Goal: Transaction & Acquisition: Register for event/course

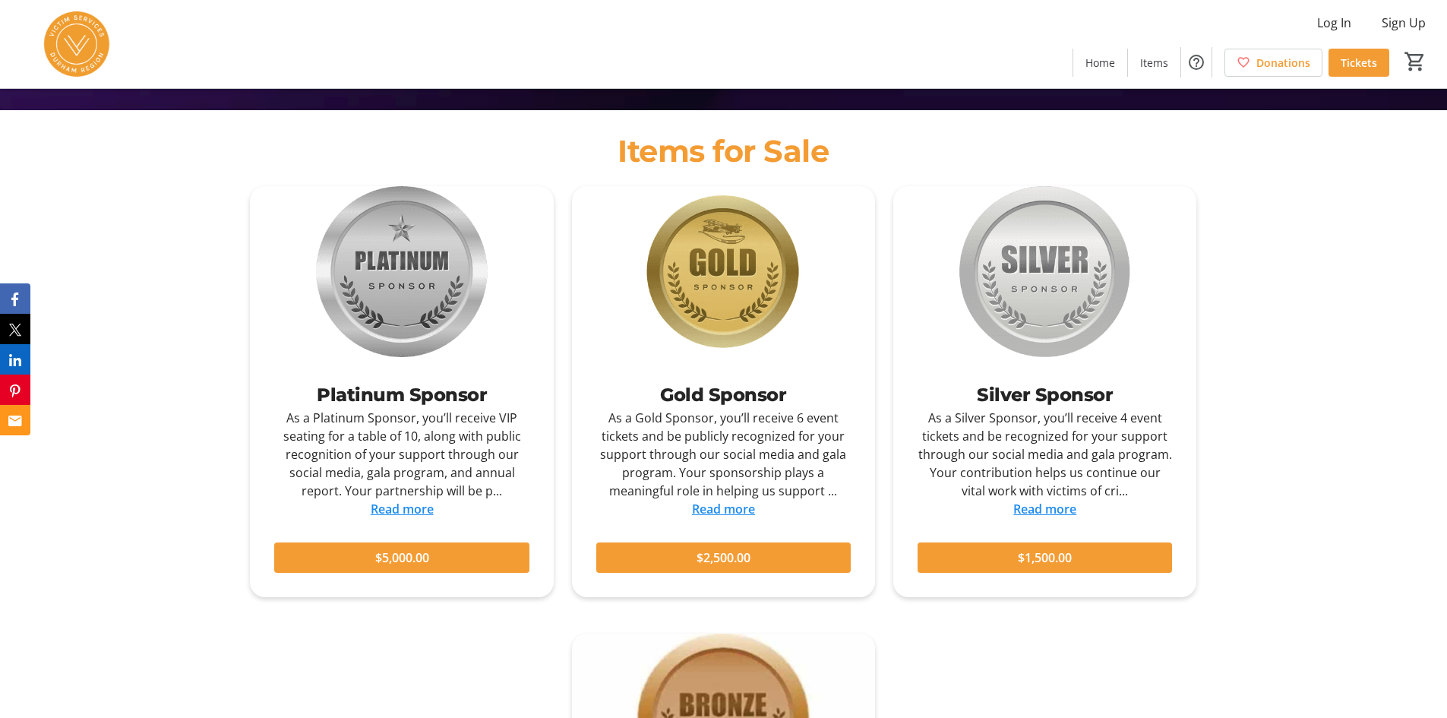
scroll to position [152, 0]
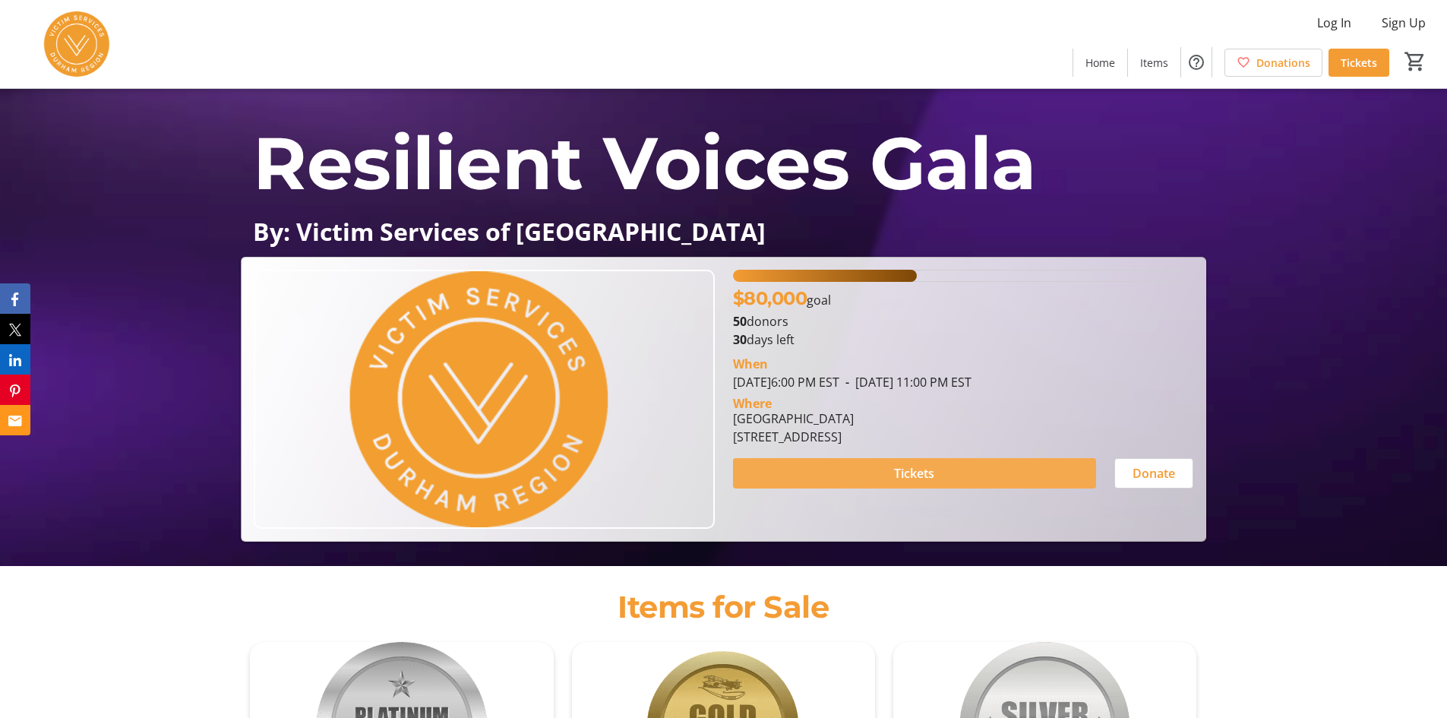
click at [935, 476] on span at bounding box center [914, 473] width 363 height 36
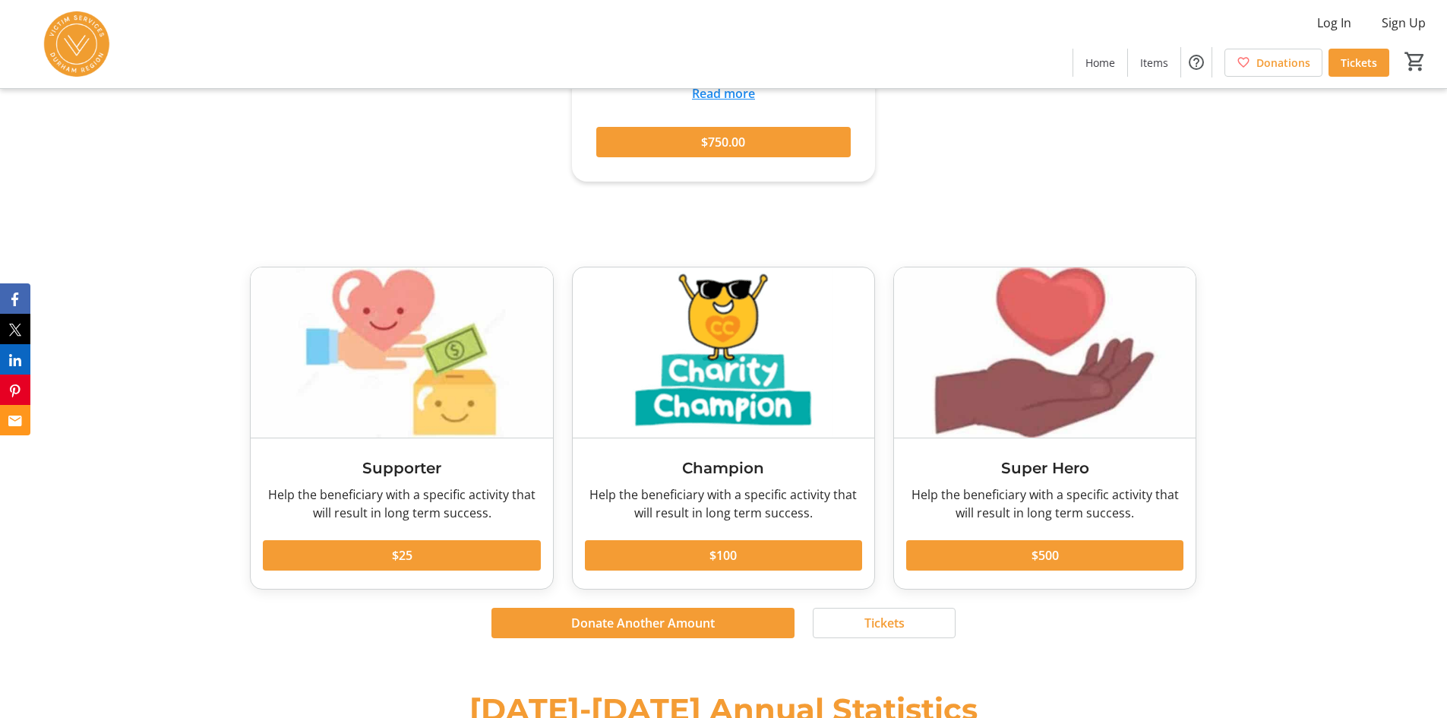
scroll to position [1424, 0]
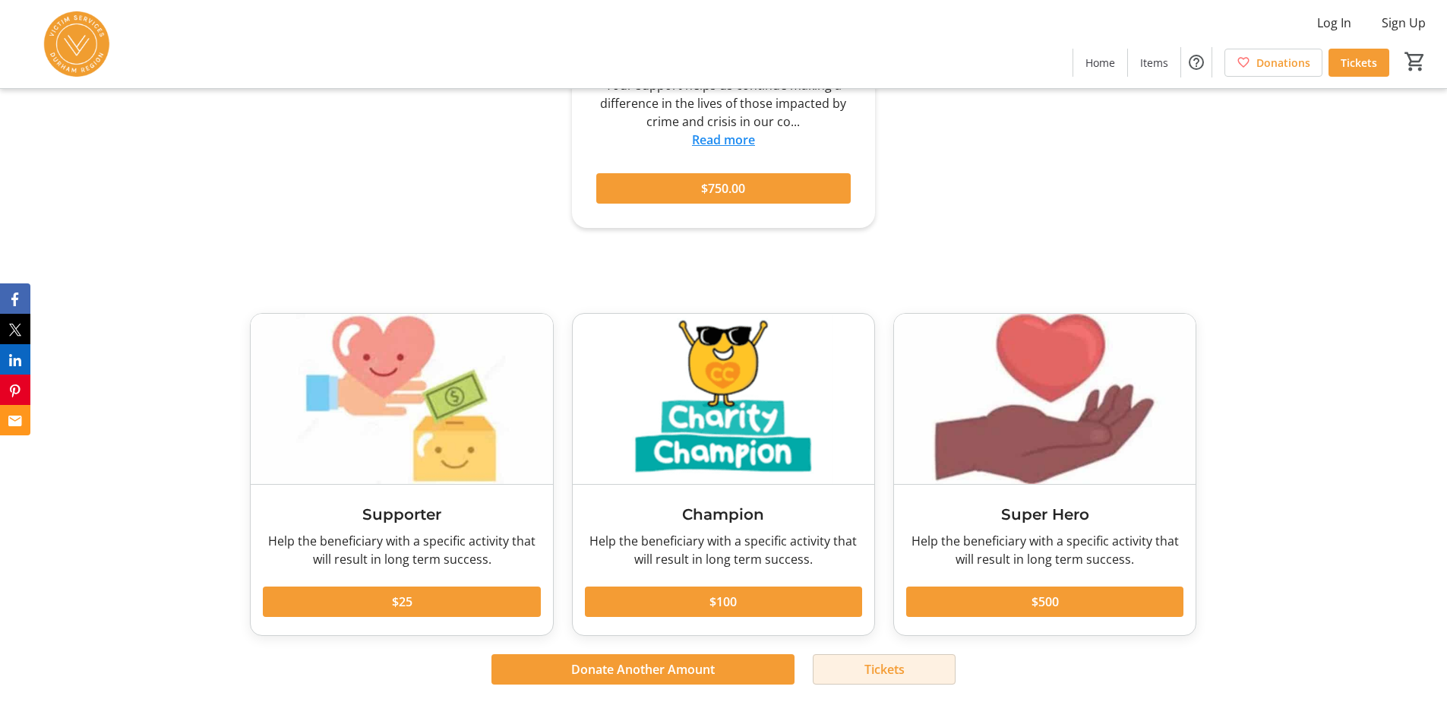
click at [875, 675] on span "Tickets" at bounding box center [885, 669] width 40 height 18
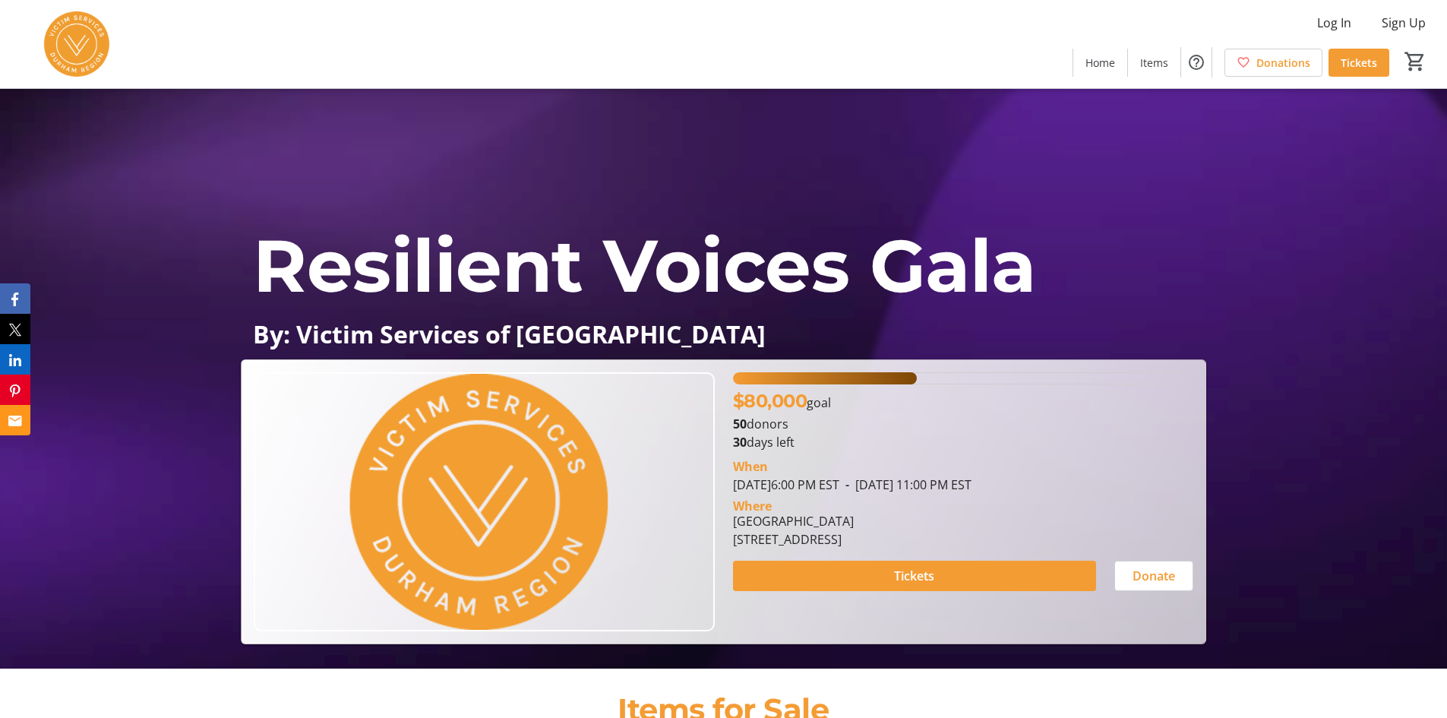
scroll to position [152, 0]
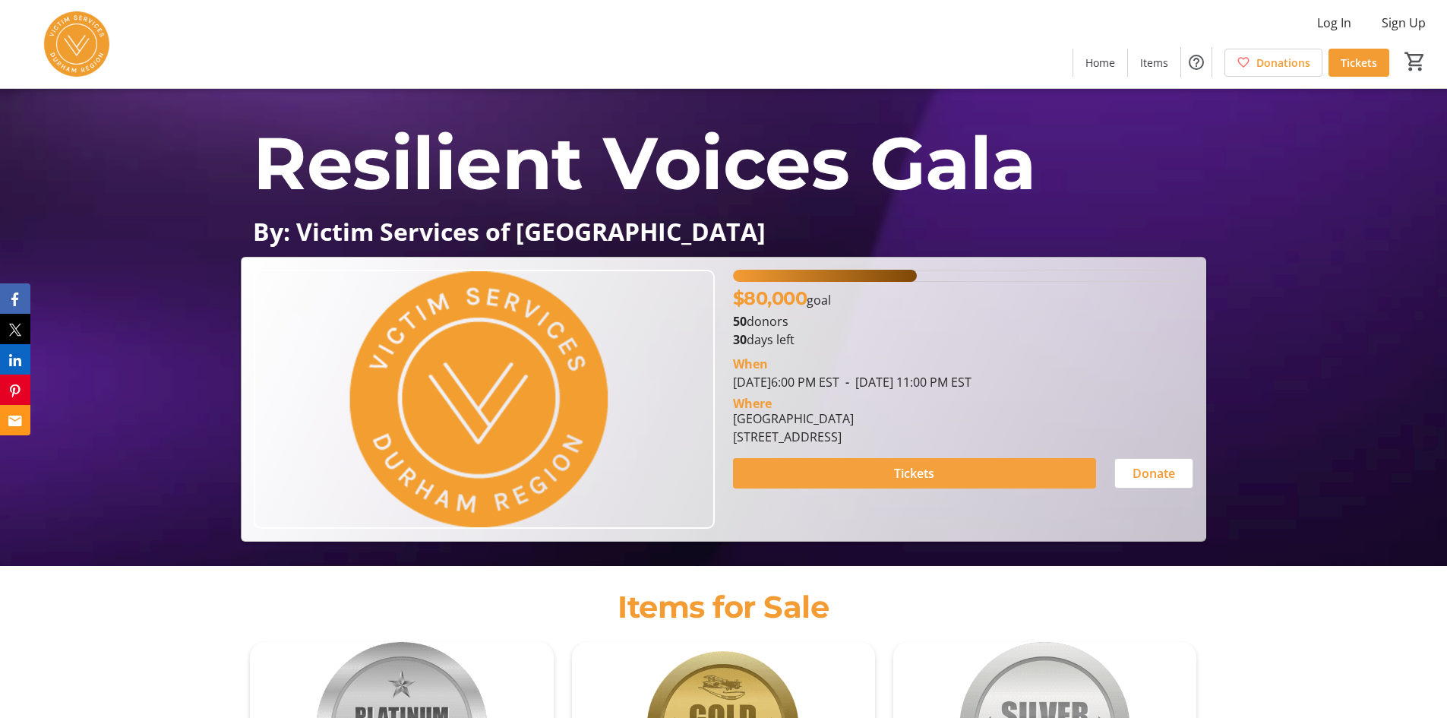
click at [948, 479] on span at bounding box center [914, 473] width 363 height 36
